Goal: Understand process/instructions

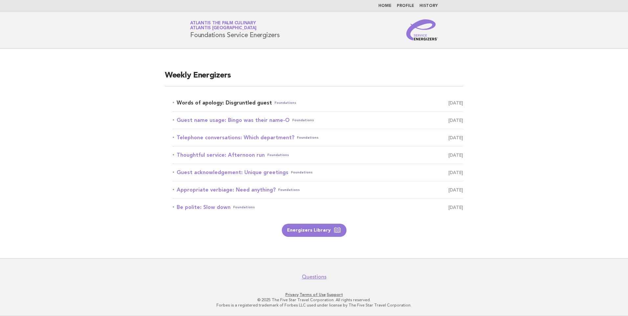
click at [258, 105] on link "Words of apology: Disgruntled guest Foundations October 11" at bounding box center [318, 102] width 291 height 9
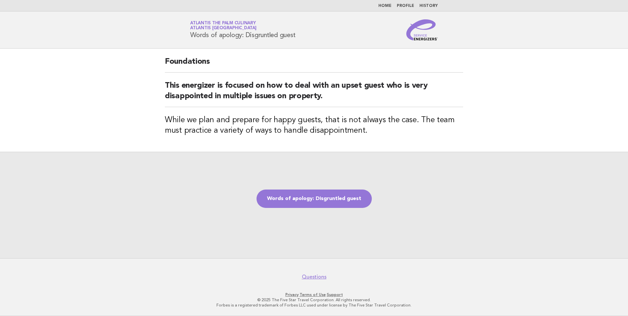
click at [319, 208] on div "Words of apology: Disgruntled guest" at bounding box center [314, 205] width 628 height 106
click at [319, 202] on link "Words of apology: Disgruntled guest" at bounding box center [314, 199] width 115 height 18
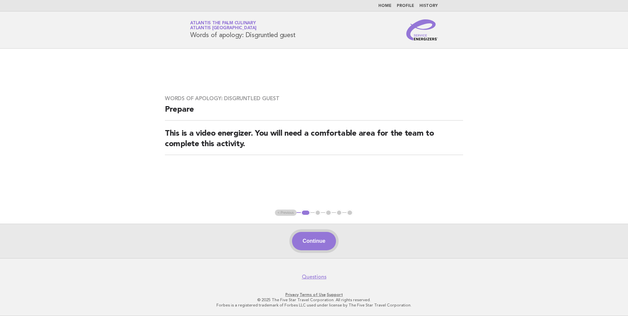
click at [323, 249] on button "Continue" at bounding box center [314, 241] width 44 height 18
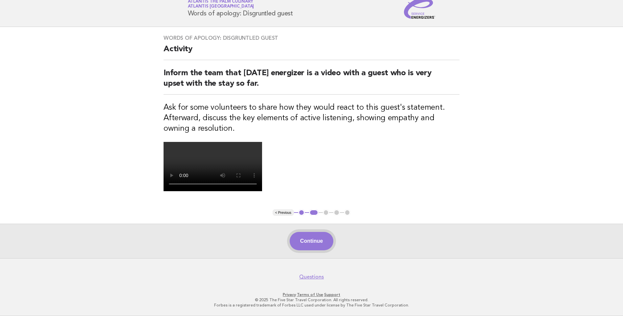
click at [312, 242] on button "Continue" at bounding box center [312, 241] width 44 height 18
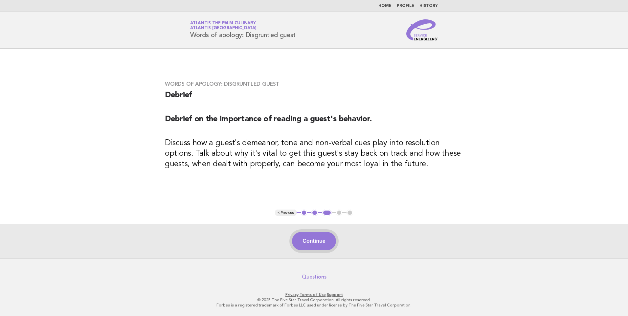
click at [314, 242] on button "Continue" at bounding box center [314, 241] width 44 height 18
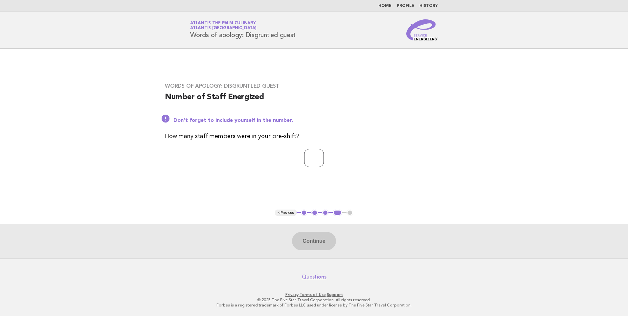
click at [310, 160] on input "number" at bounding box center [314, 158] width 20 height 18
type input "**"
click at [321, 242] on button "Continue" at bounding box center [314, 241] width 44 height 18
